Goal: Transaction & Acquisition: Subscribe to service/newsletter

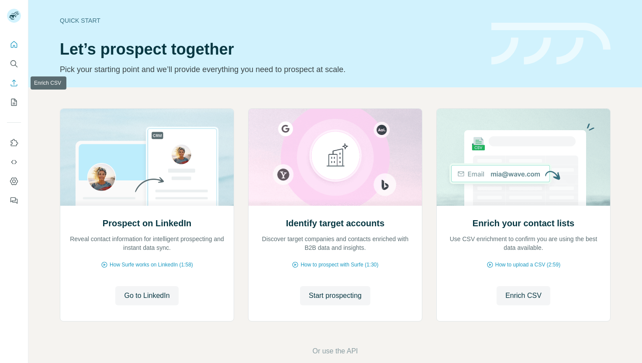
click at [14, 86] on icon "Enrich CSV" at bounding box center [14, 82] width 7 height 7
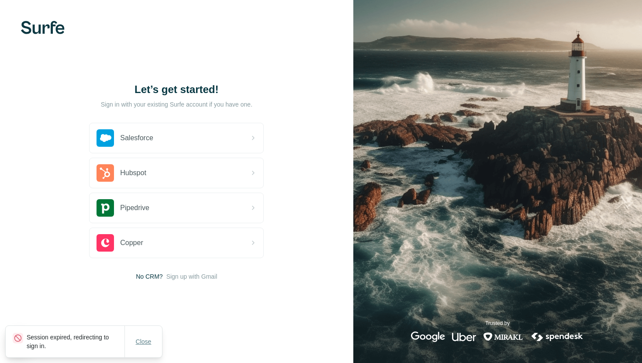
click at [144, 340] on span "Close" at bounding box center [144, 341] width 16 height 9
click at [200, 277] on span "Sign up with Gmail" at bounding box center [191, 276] width 51 height 9
